Goal: Transaction & Acquisition: Purchase product/service

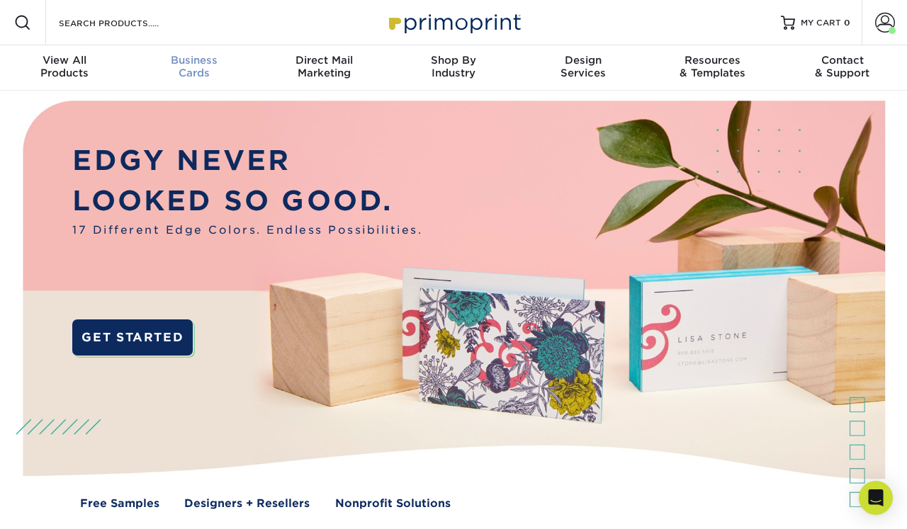
click at [195, 62] on span "Business" at bounding box center [195, 60] width 130 height 13
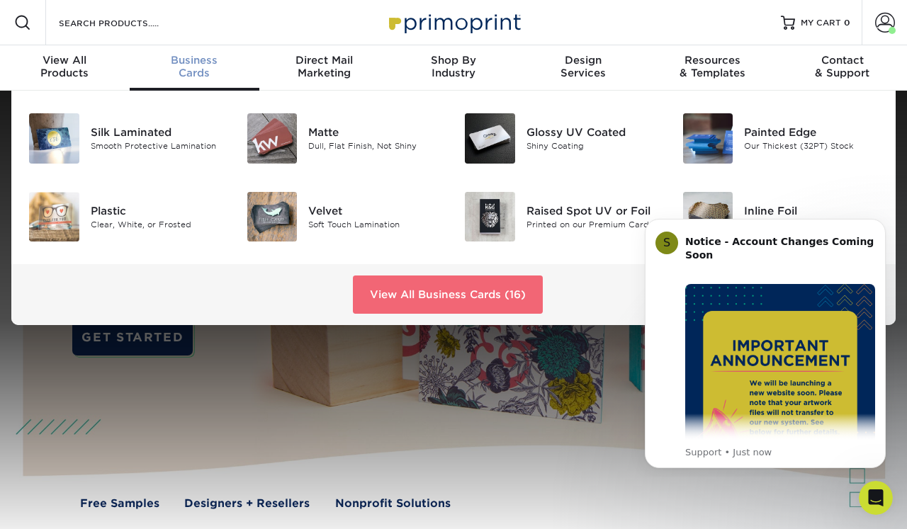
click at [442, 299] on link "View All Business Cards (16)" at bounding box center [448, 295] width 190 height 38
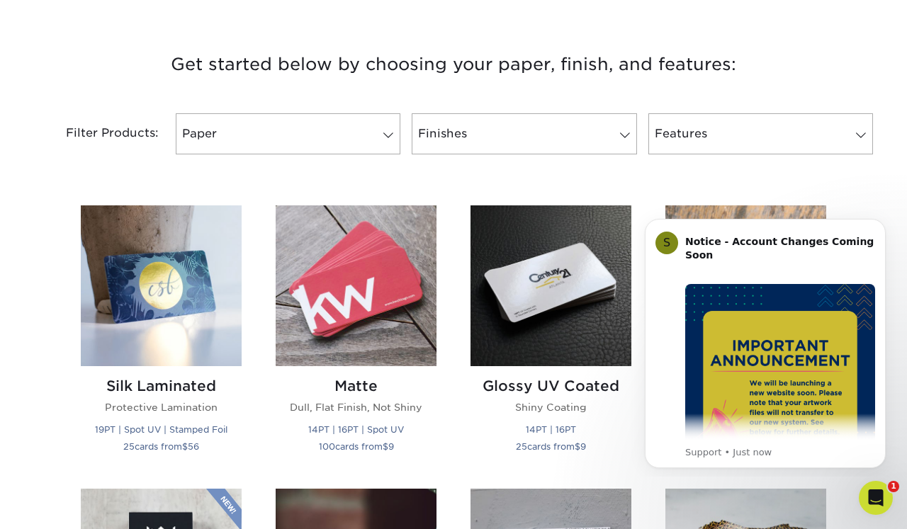
scroll to position [530, 0]
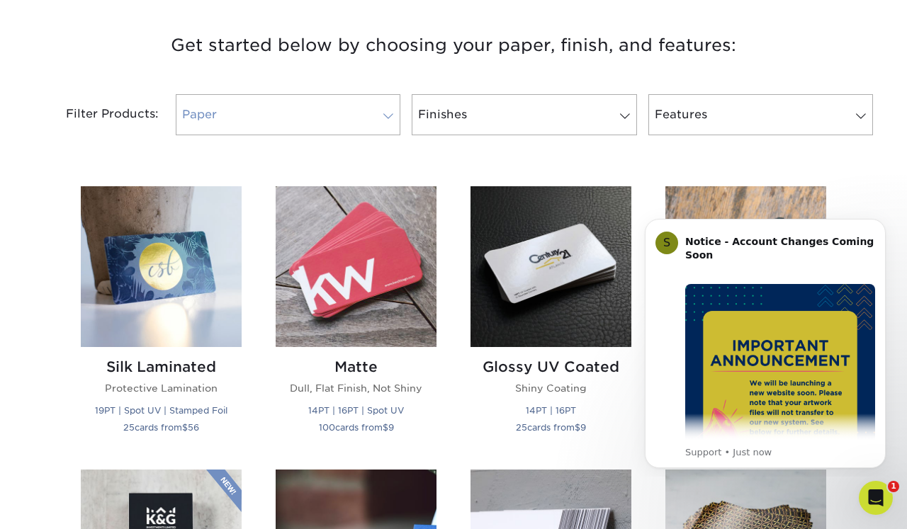
click at [390, 116] on span at bounding box center [388, 116] width 20 height 11
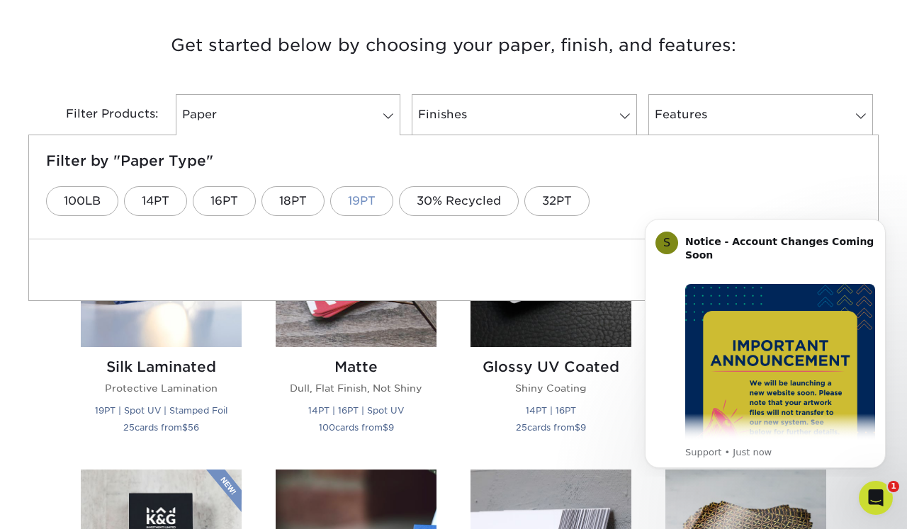
click at [368, 203] on link "19PT" at bounding box center [361, 201] width 63 height 30
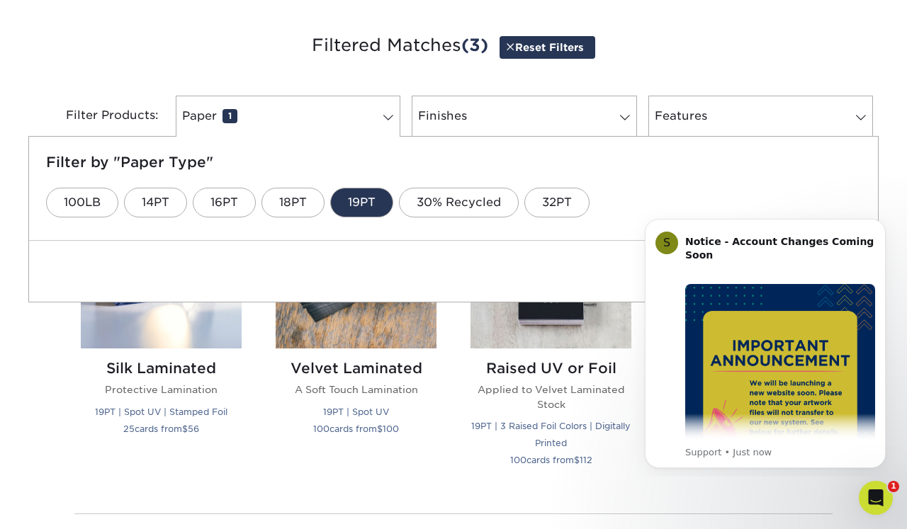
click at [420, 86] on div "Filter Products: Paper 1 Filter by "Paper Type" 100LB 14PT 16PT 18PT 19PT 30% R…" at bounding box center [453, 125] width 850 height 92
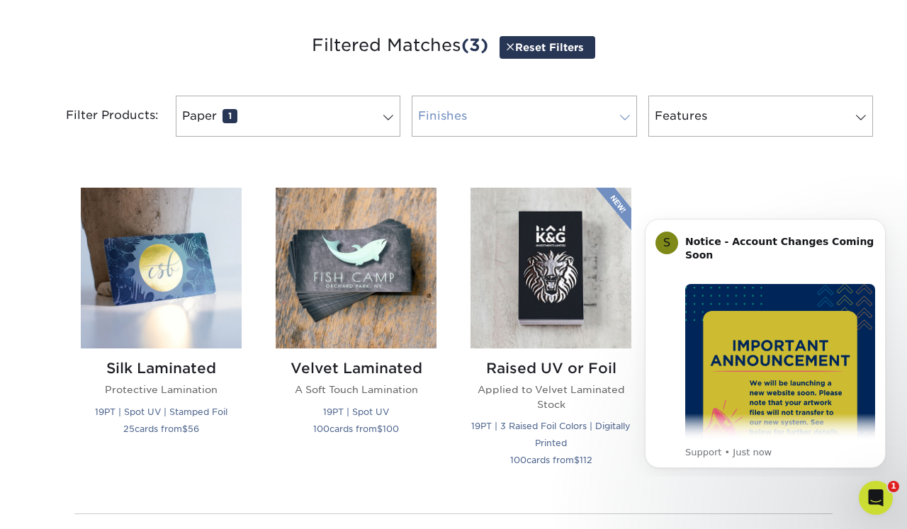
click at [625, 118] on span at bounding box center [625, 117] width 20 height 11
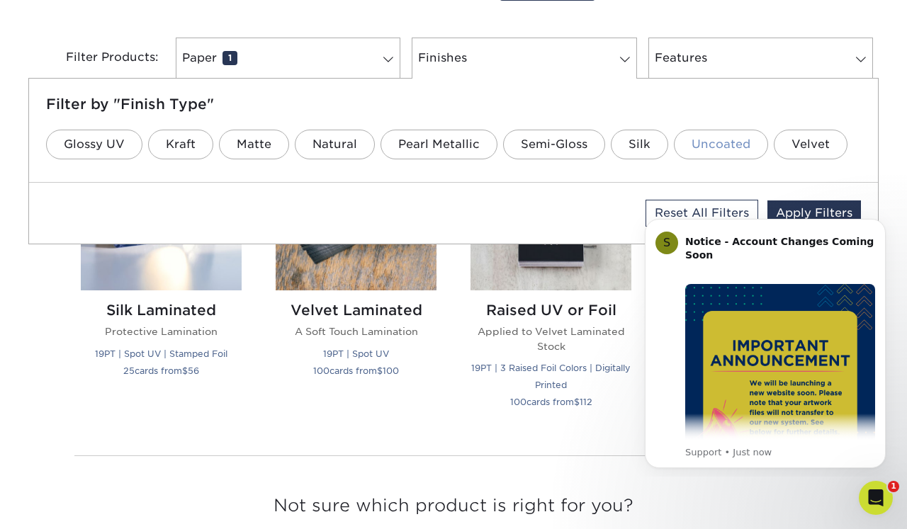
scroll to position [605, 0]
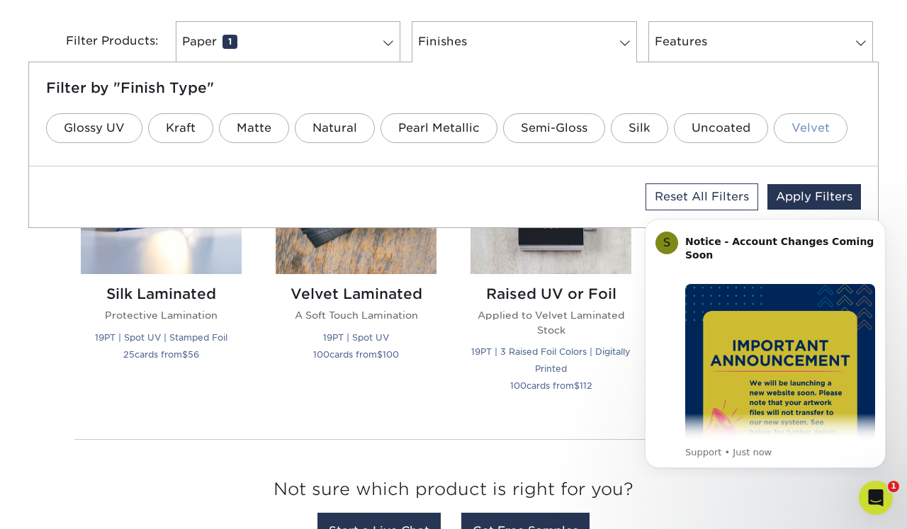
click at [821, 130] on link "Velvet" at bounding box center [811, 128] width 74 height 30
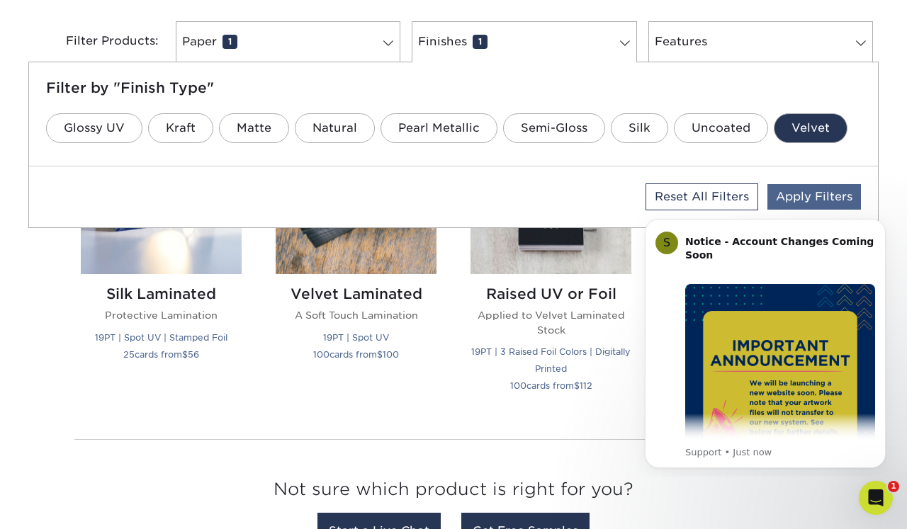
click at [841, 196] on link "Apply Filters" at bounding box center [815, 197] width 94 height 26
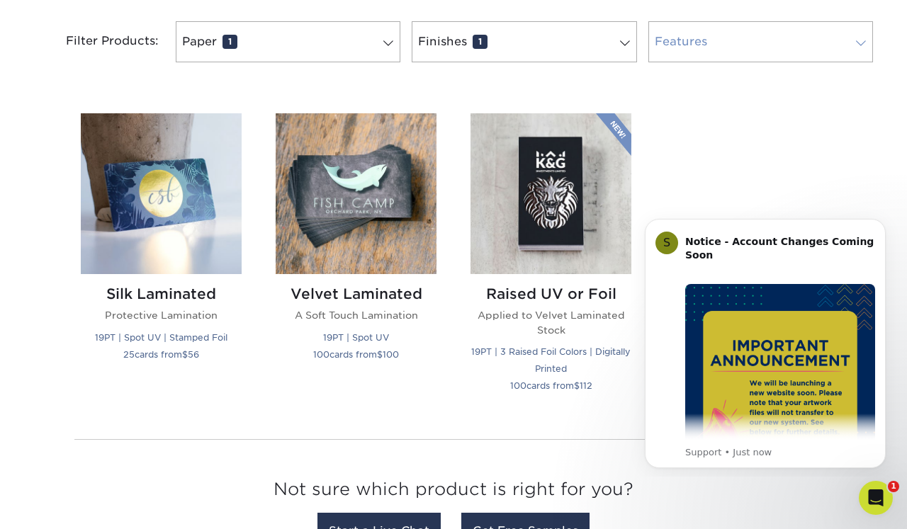
click at [853, 46] on span at bounding box center [861, 43] width 20 height 11
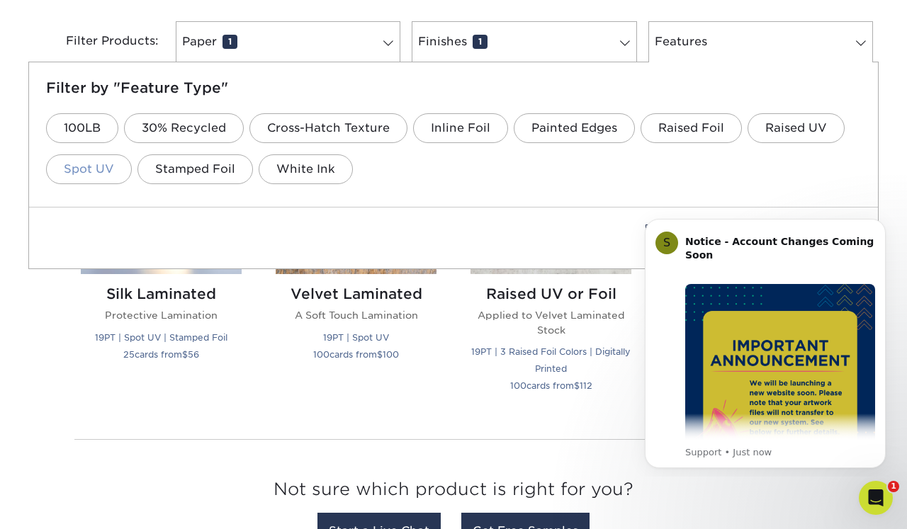
click at [103, 169] on link "Spot UV" at bounding box center [89, 170] width 86 height 30
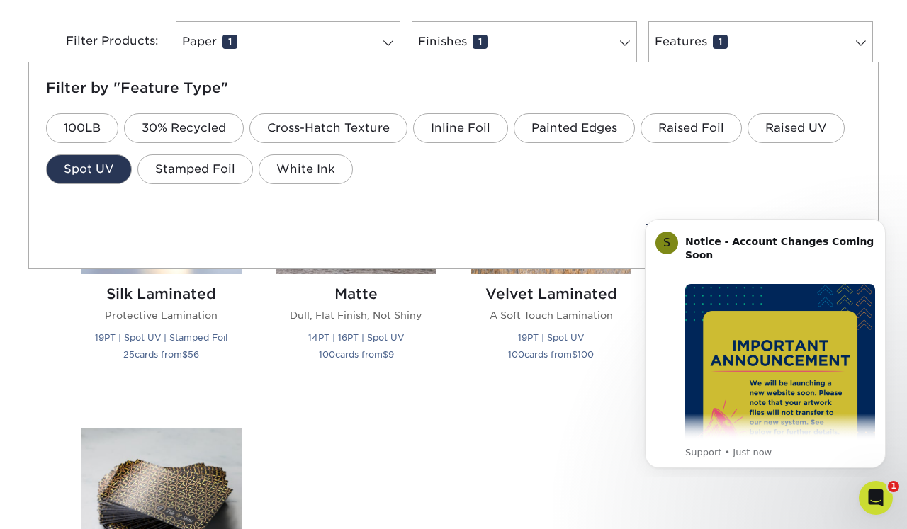
click at [376, 468] on div "Silk Laminated Protective Lamination 19PT | Spot UV | Stamped Foil 25 cards fro…" at bounding box center [454, 403] width 780 height 614
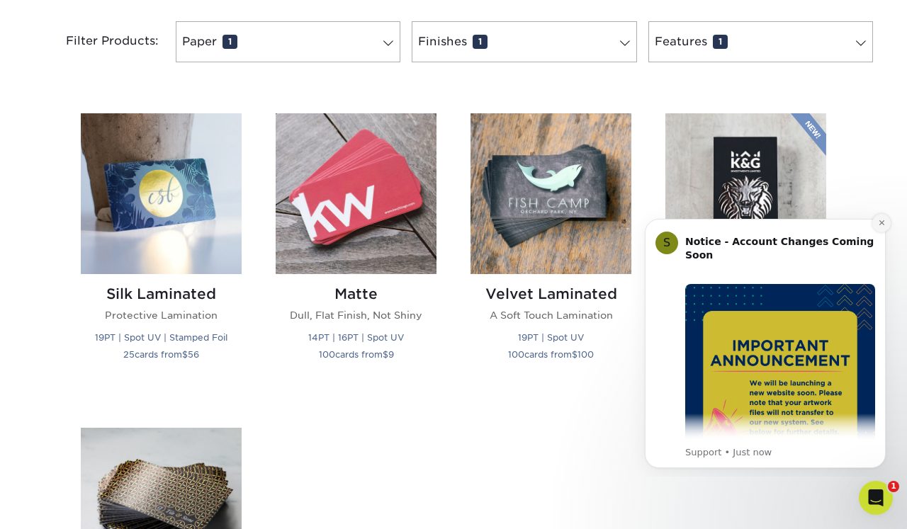
click at [882, 223] on icon "Dismiss notification" at bounding box center [881, 222] width 5 height 5
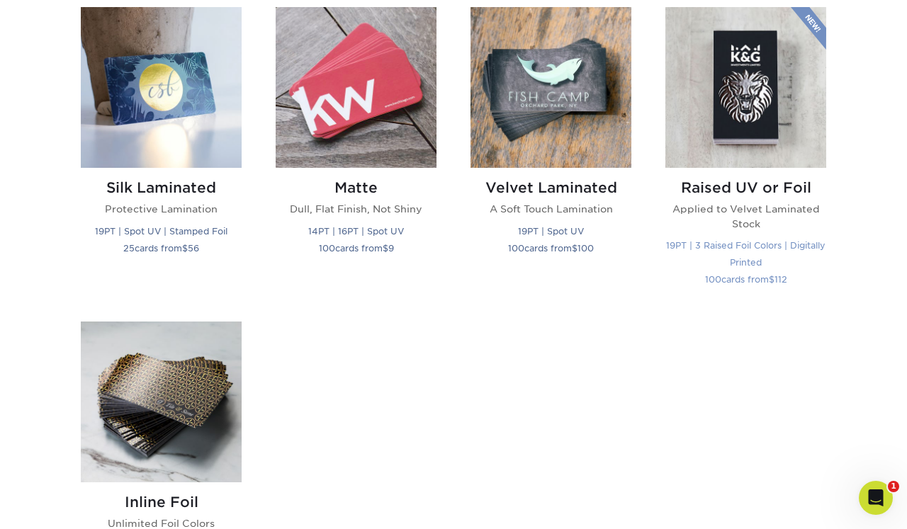
scroll to position [738, 0]
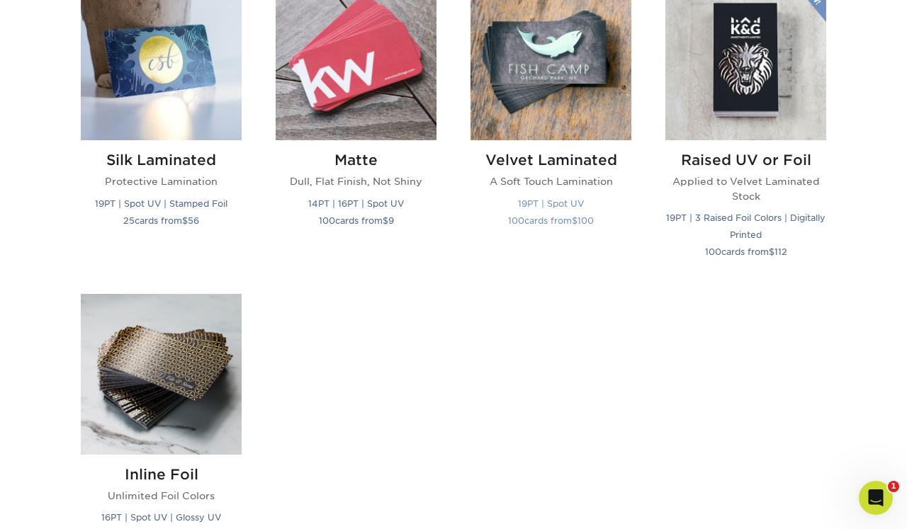
click at [583, 101] on img at bounding box center [551, 59] width 161 height 161
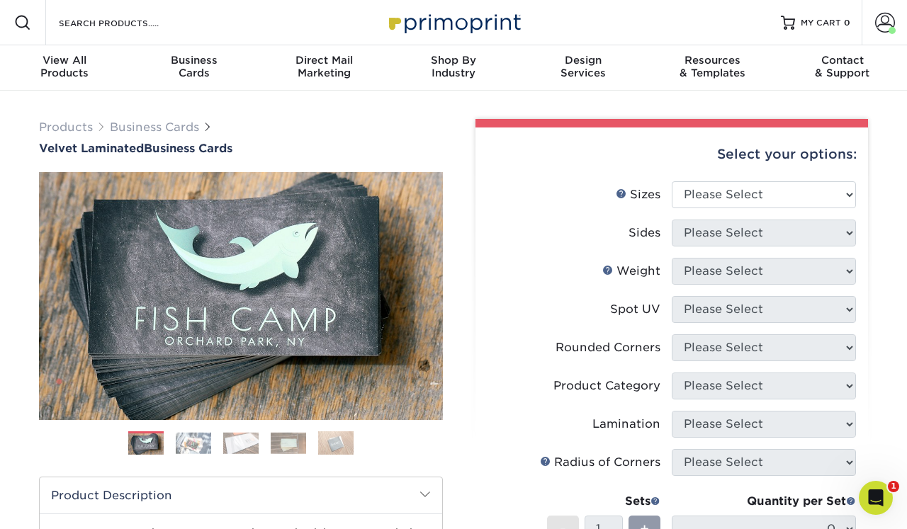
click at [193, 444] on img at bounding box center [193, 443] width 35 height 22
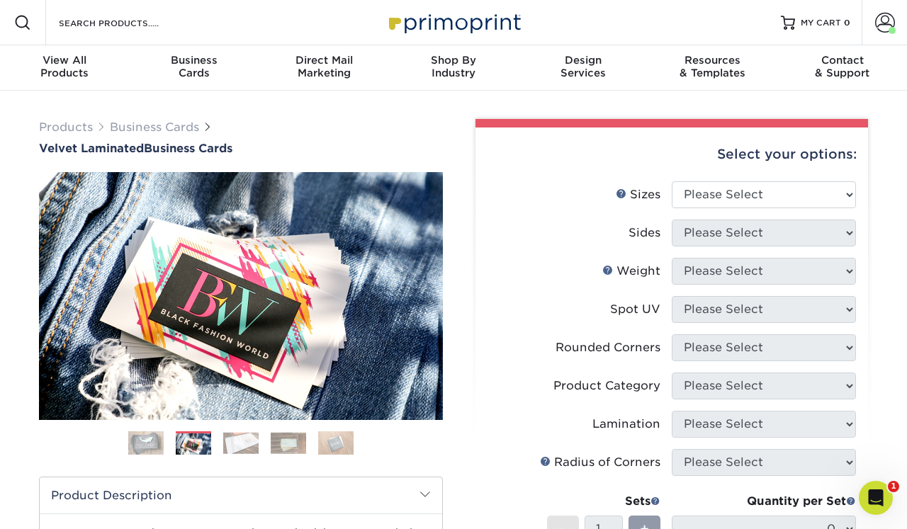
click at [233, 446] on img at bounding box center [240, 443] width 35 height 22
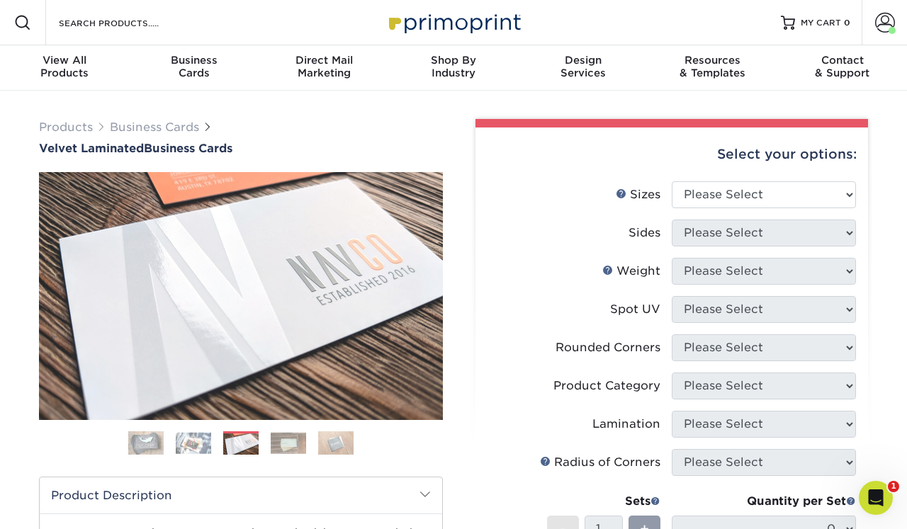
click at [295, 443] on img at bounding box center [288, 443] width 35 height 22
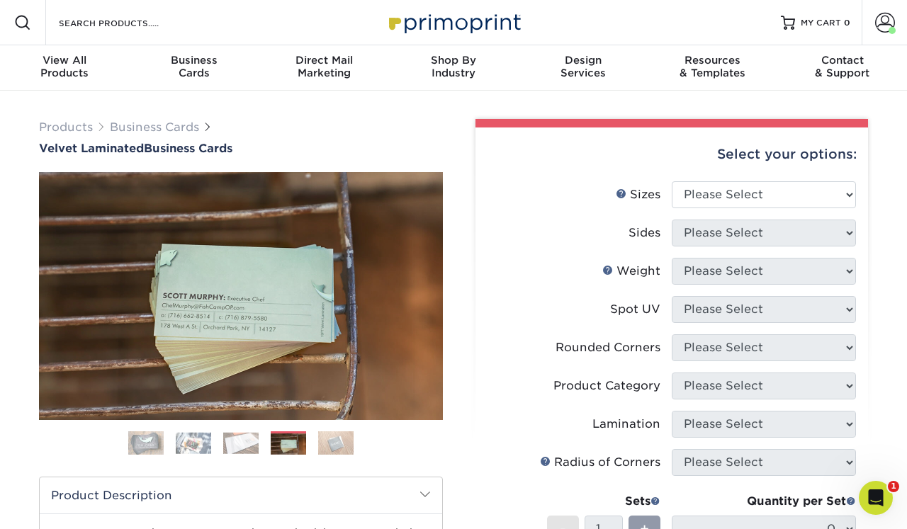
click at [343, 446] on img at bounding box center [335, 443] width 35 height 25
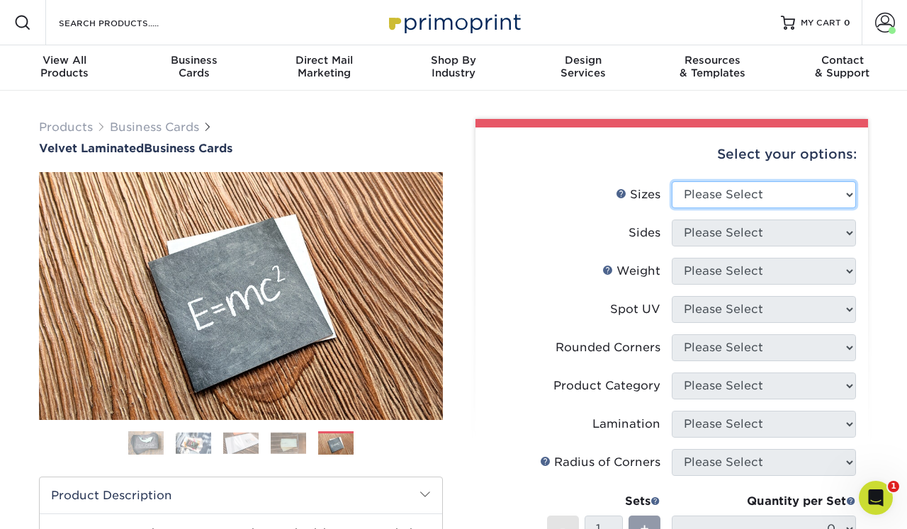
select select "2.00x3.50"
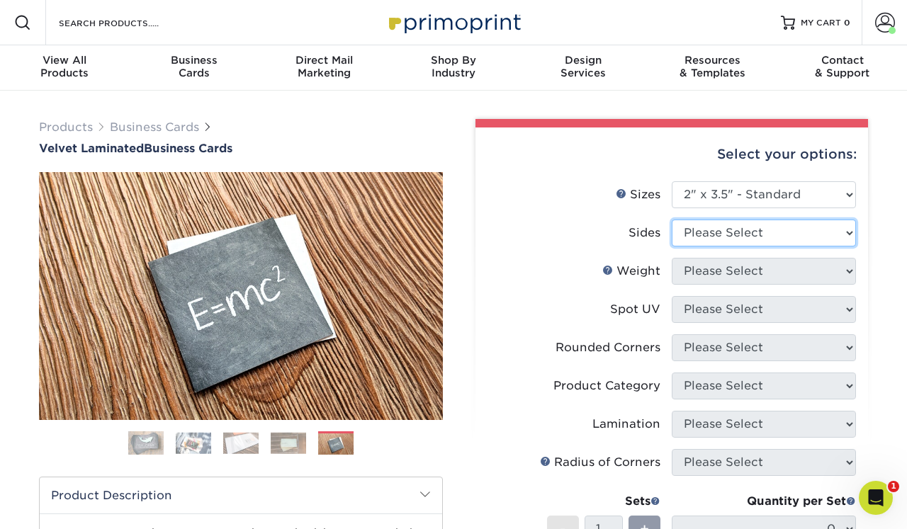
select select "13abbda7-1d64-4f25-8bb2-c179b224825d"
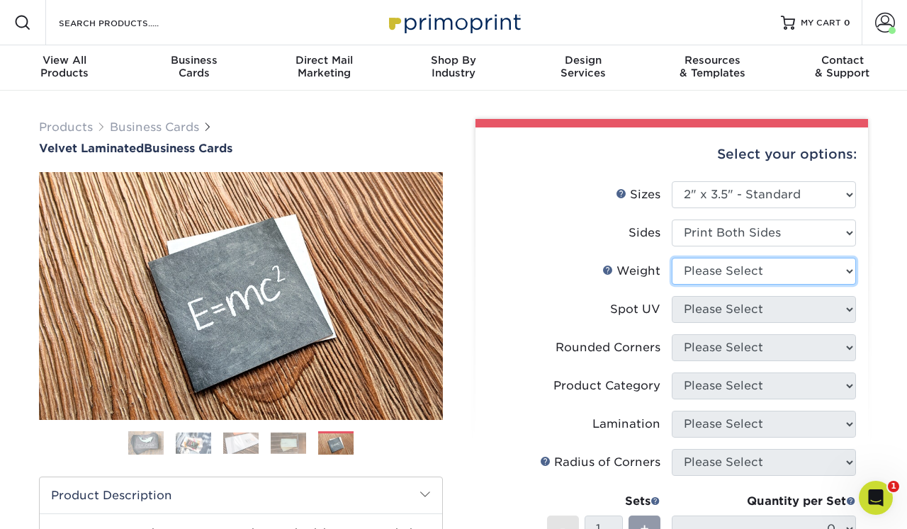
select select "16PT"
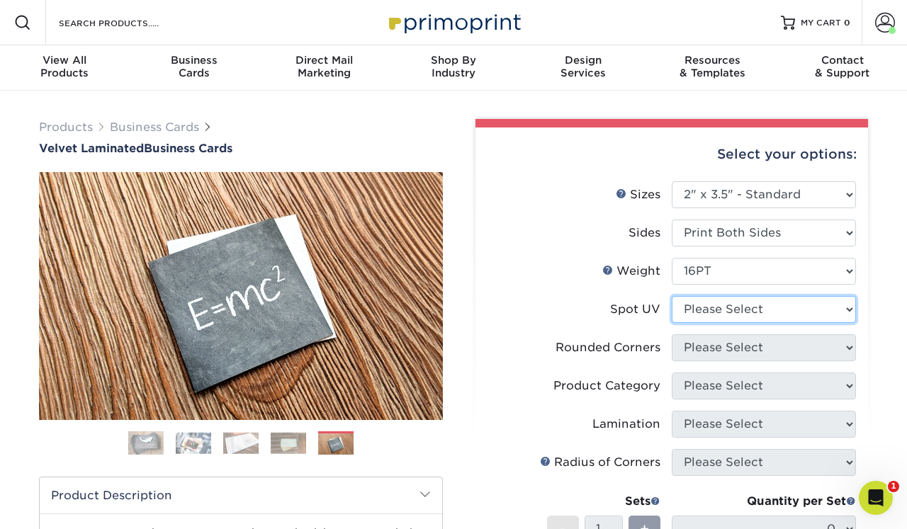
select select "1"
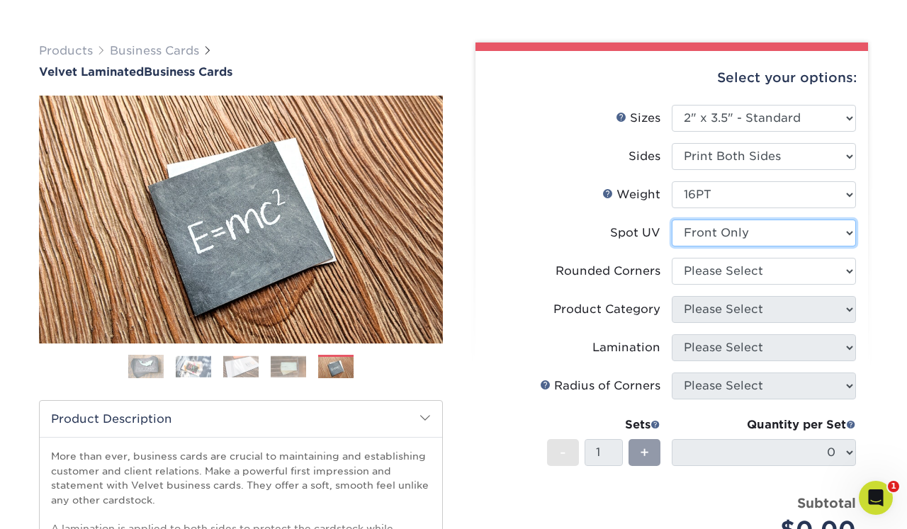
scroll to position [79, 0]
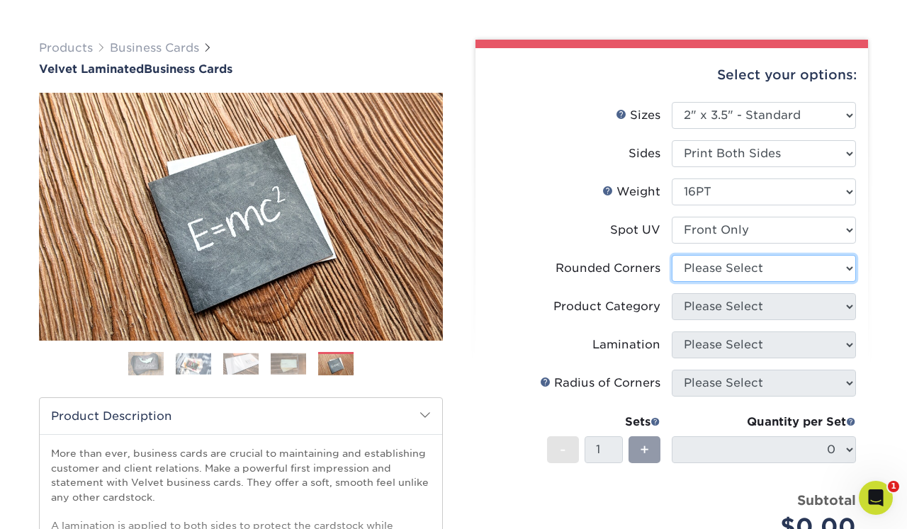
select select "7672df9e-0e0a-464d-8e1f-920c575e4da3"
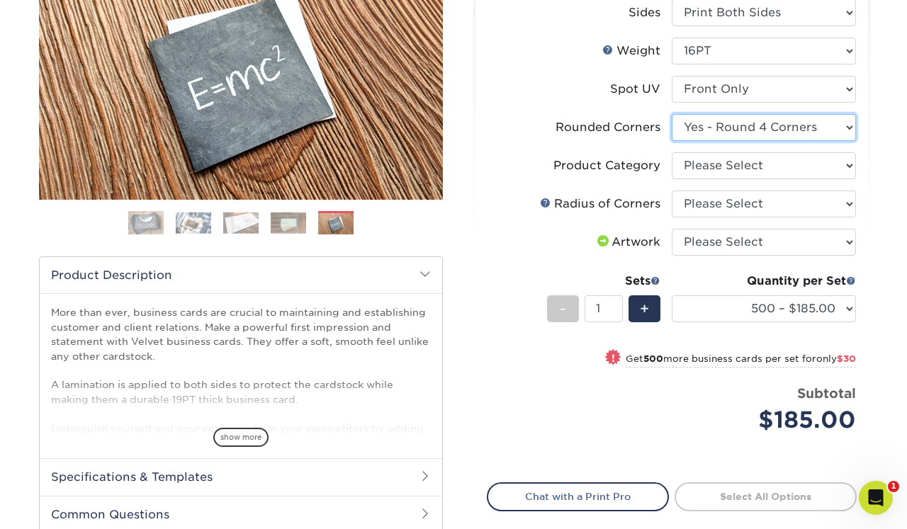
scroll to position [206, 0]
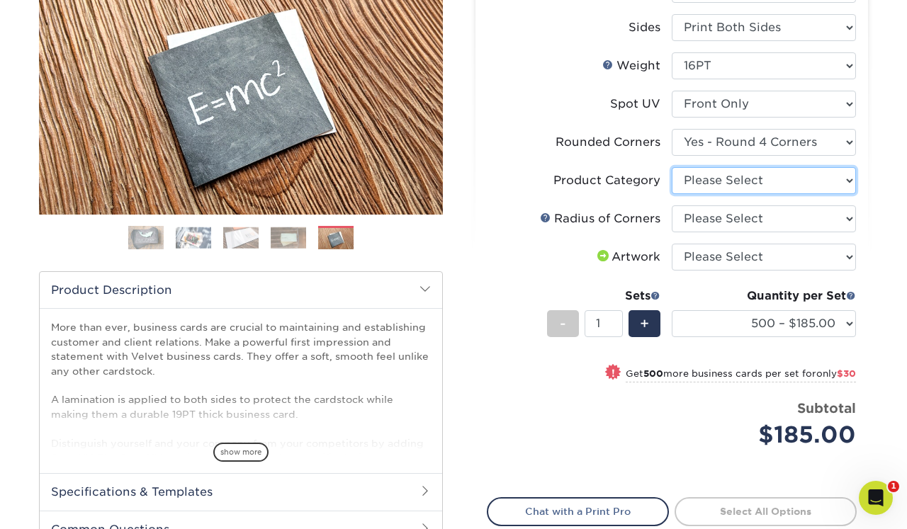
select select "3b5148f1-0588-4f88-a218-97bcfdce65c1"
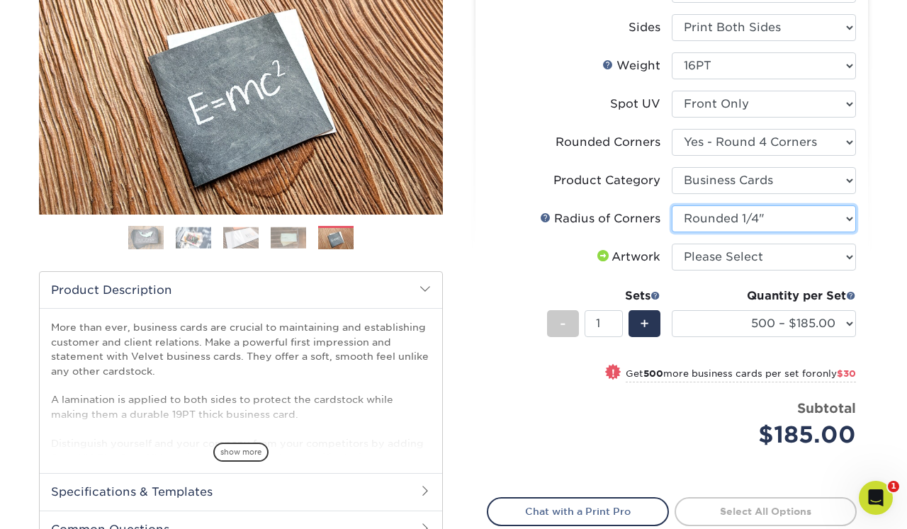
select select "589680c7-ee9a-431b-9d12-d7aeb1386a97"
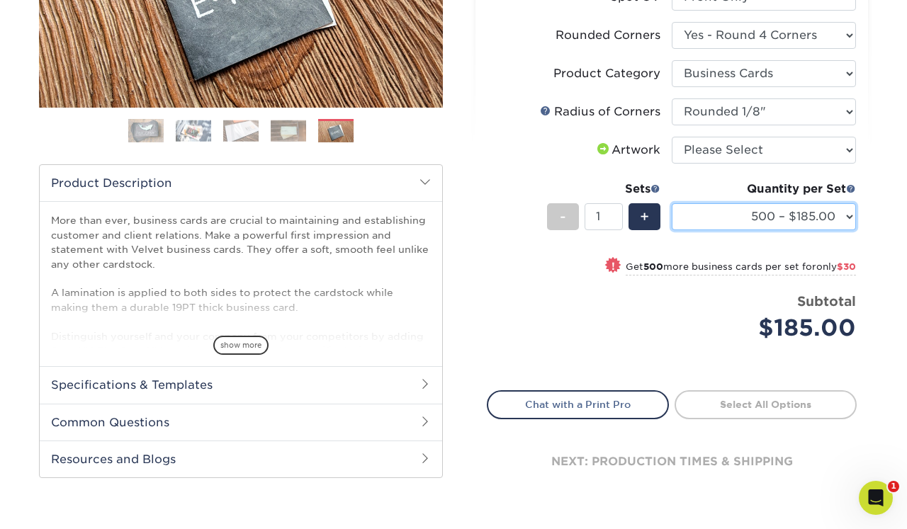
scroll to position [299, 0]
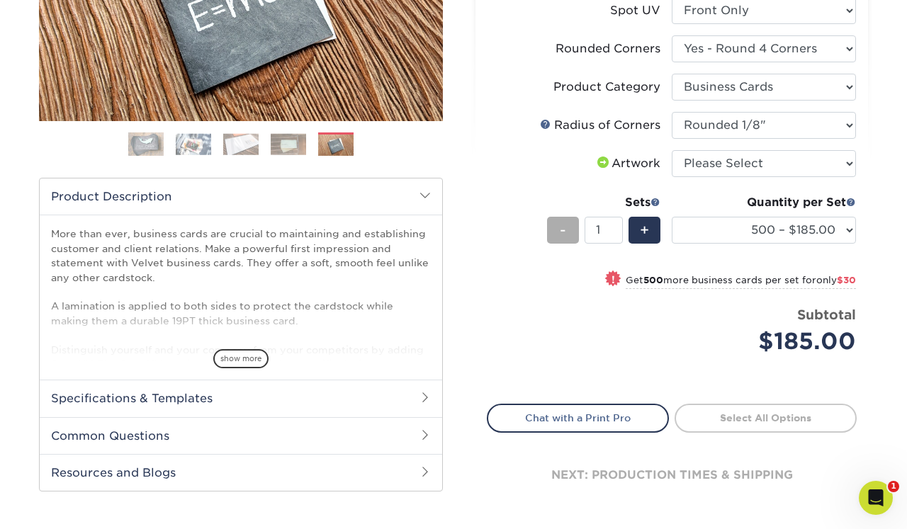
click at [565, 228] on span "-" at bounding box center [563, 230] width 6 height 21
click at [616, 227] on input "2" at bounding box center [604, 230] width 38 height 27
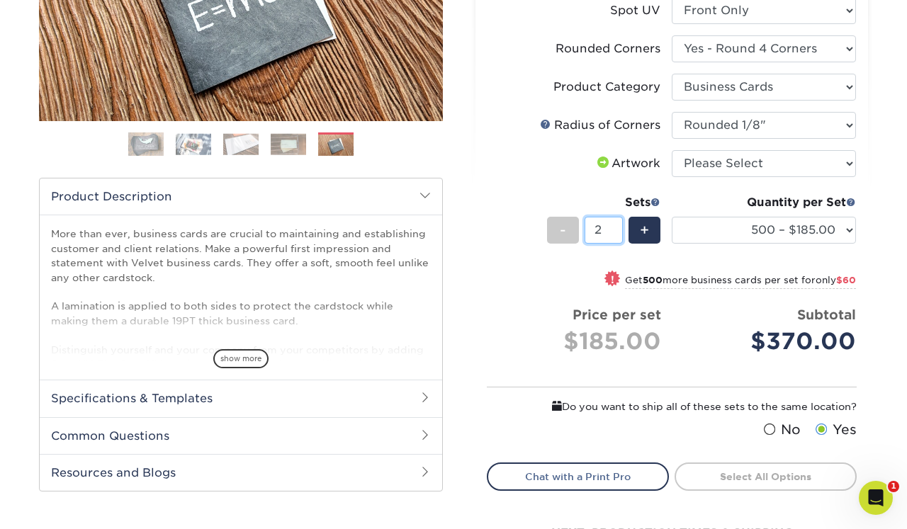
type input "1"
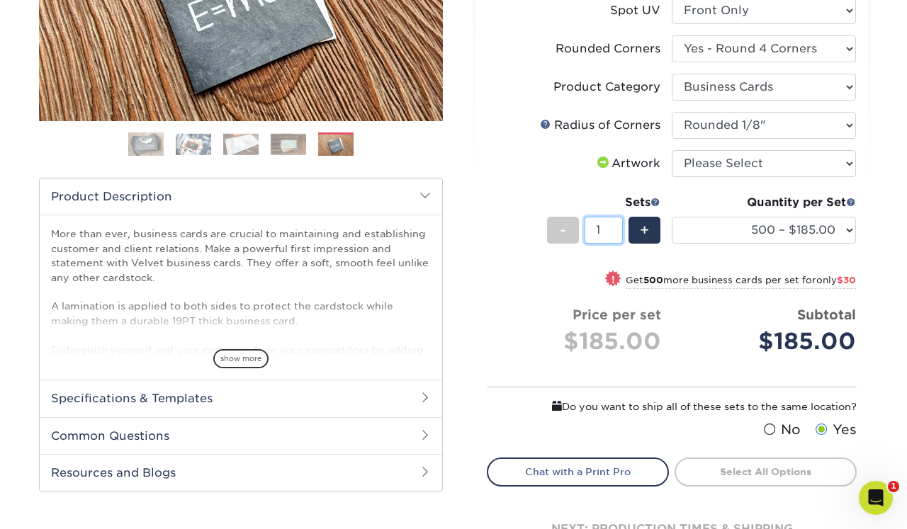
click at [617, 235] on input "1" at bounding box center [604, 230] width 38 height 27
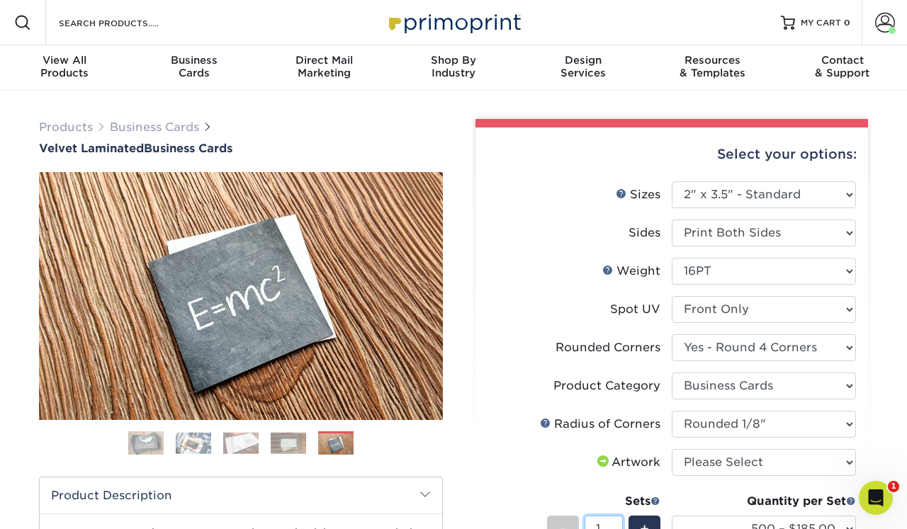
scroll to position [0, 0]
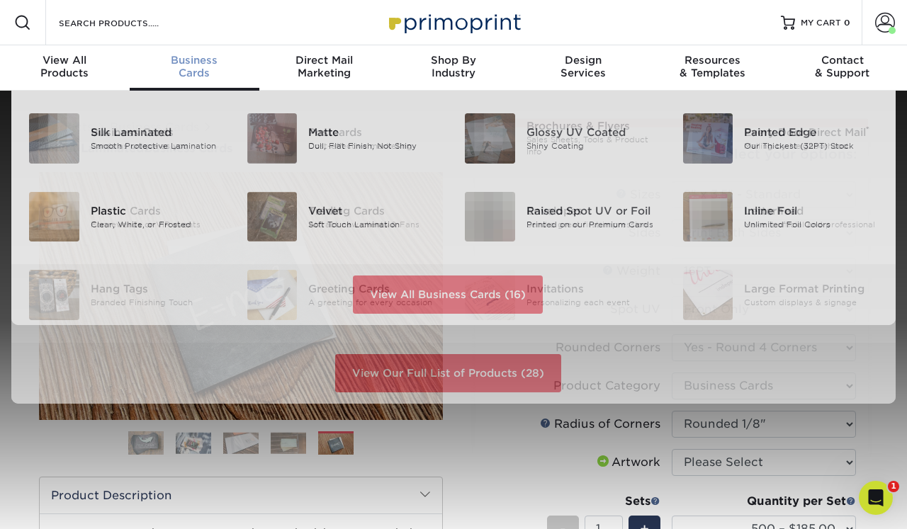
click at [198, 67] on div "Business Cards" at bounding box center [195, 67] width 130 height 26
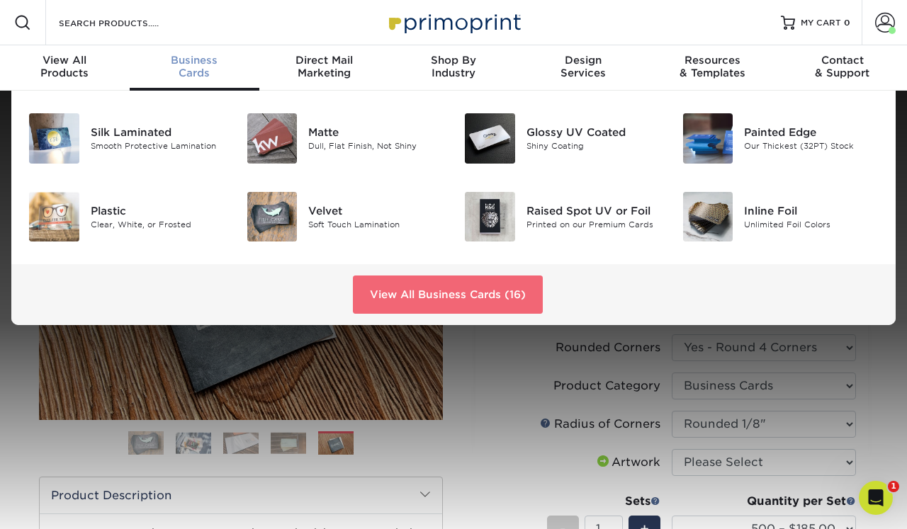
click at [482, 300] on link "View All Business Cards (16)" at bounding box center [448, 295] width 190 height 38
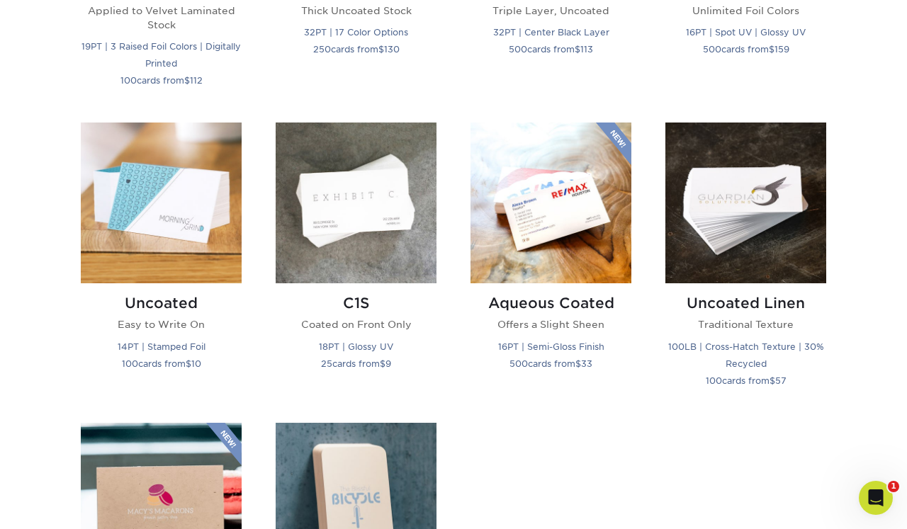
scroll to position [1203, 0]
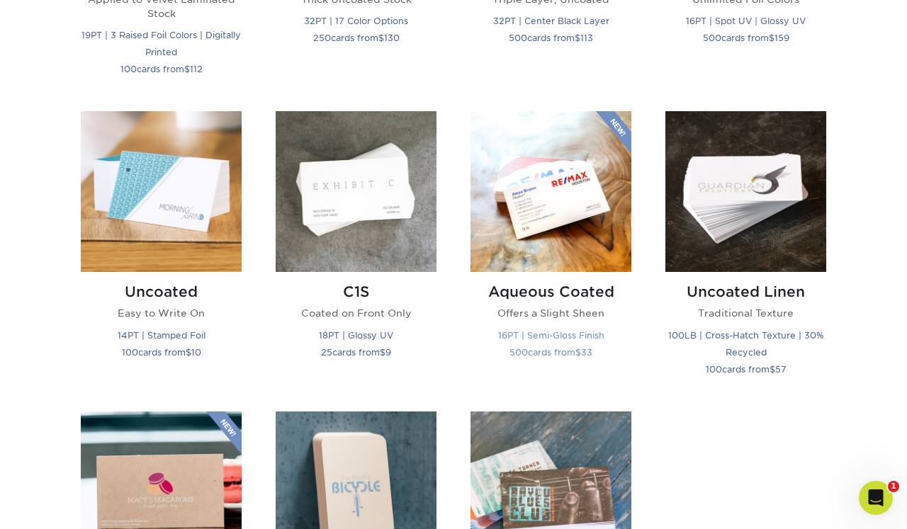
click at [593, 216] on img at bounding box center [551, 191] width 161 height 161
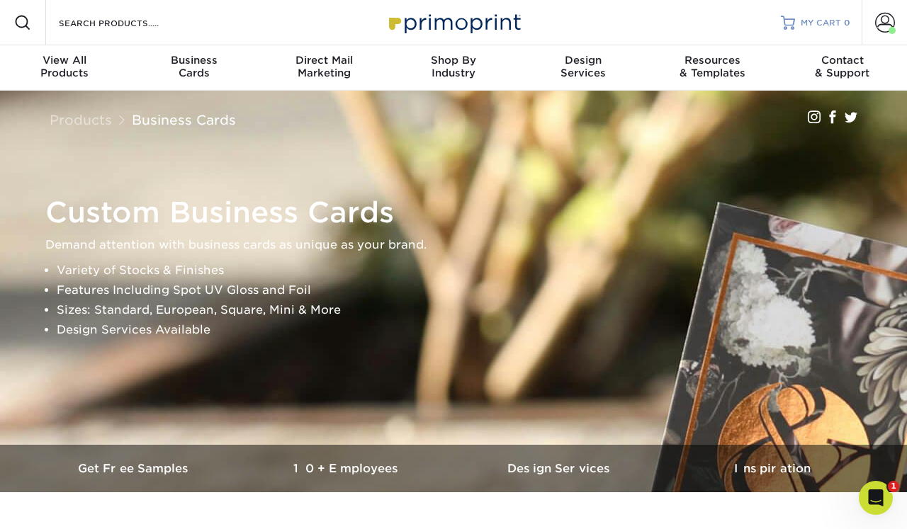
scroll to position [0, 0]
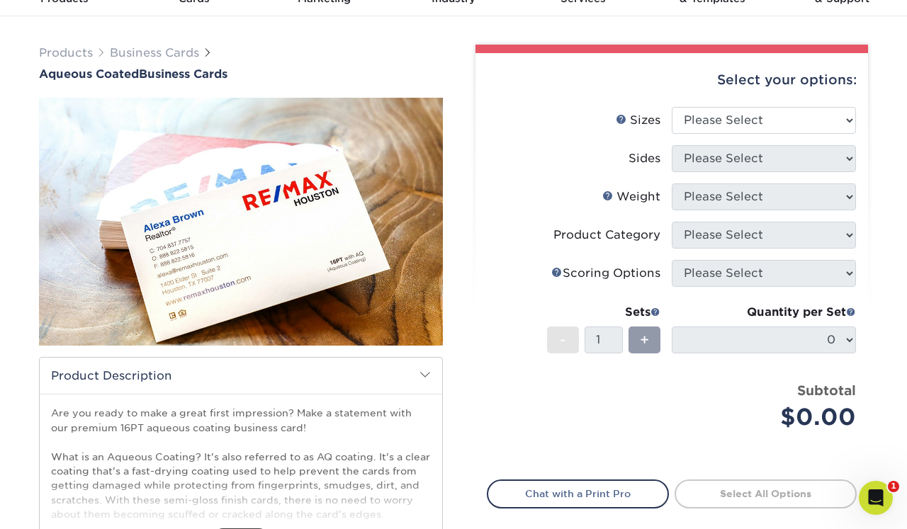
scroll to position [51, 0]
